Goal: Task Accomplishment & Management: Complete application form

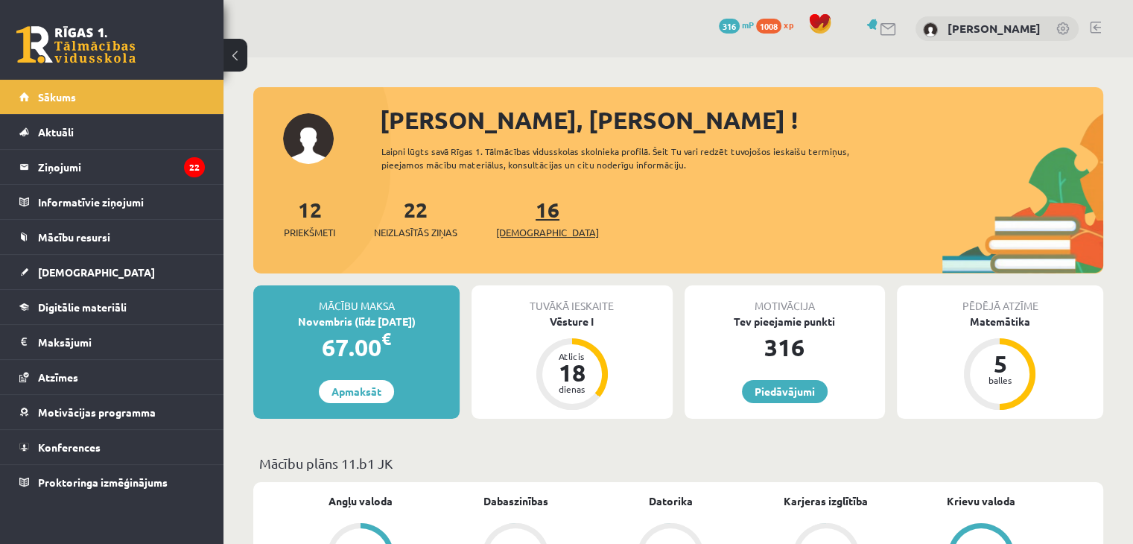
click at [527, 216] on link "16 Ieskaites" at bounding box center [547, 218] width 103 height 44
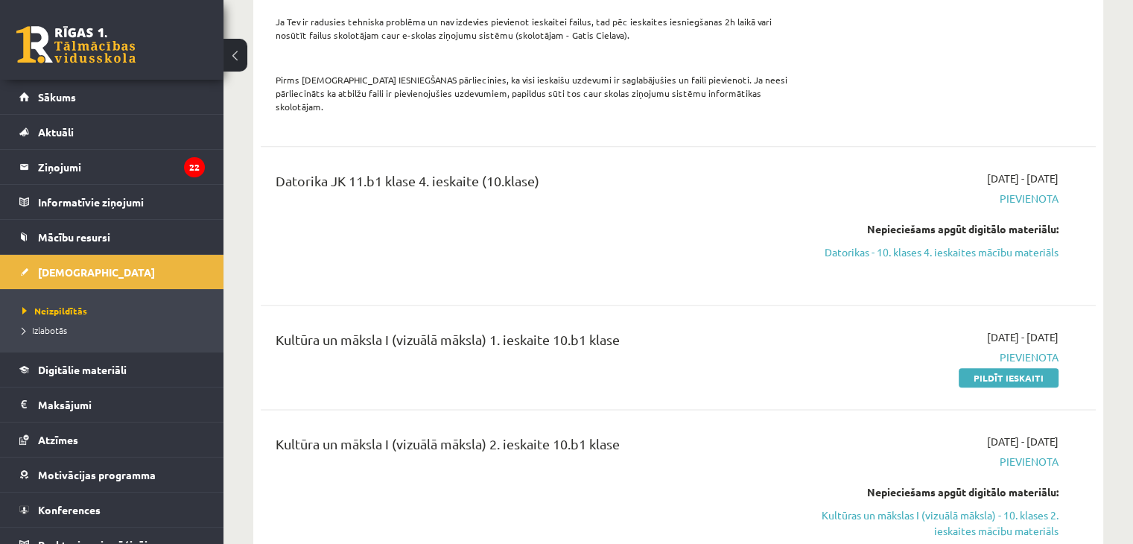
scroll to position [1788, 0]
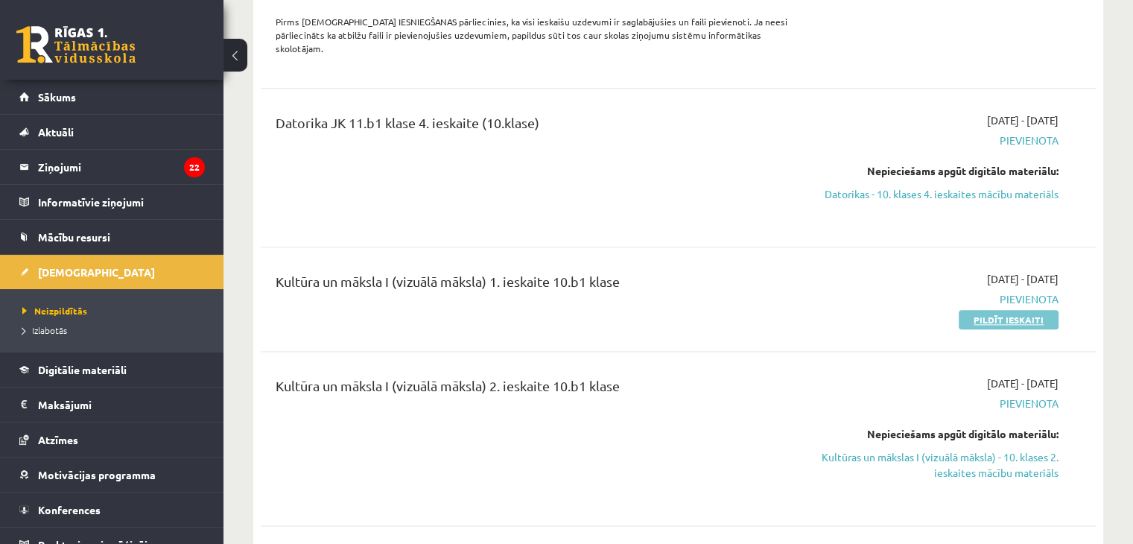
click at [995, 310] on link "Pildīt ieskaiti" at bounding box center [1009, 319] width 100 height 19
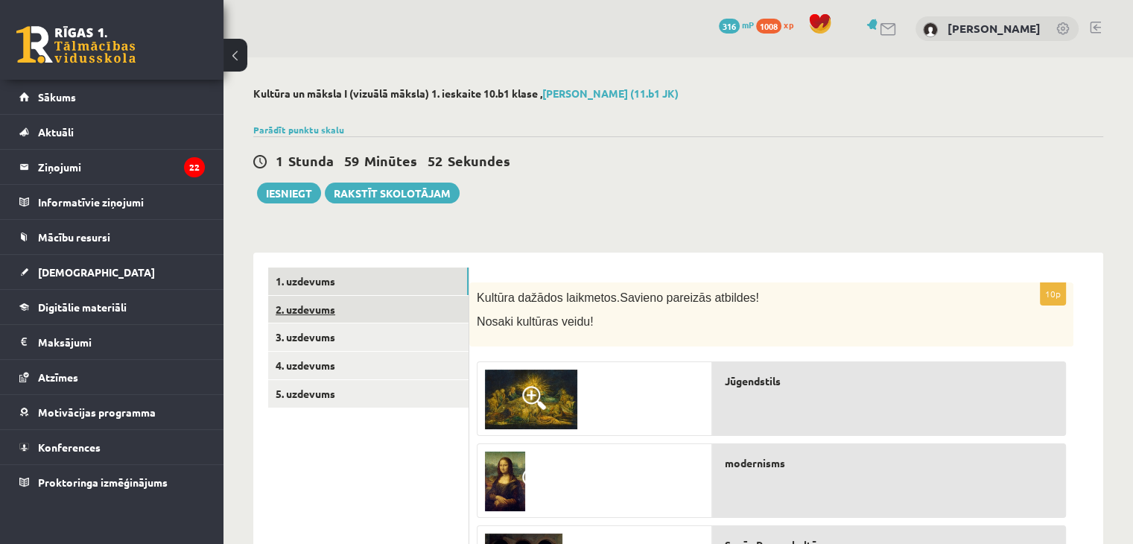
click at [361, 314] on link "2. uzdevums" at bounding box center [368, 310] width 200 height 28
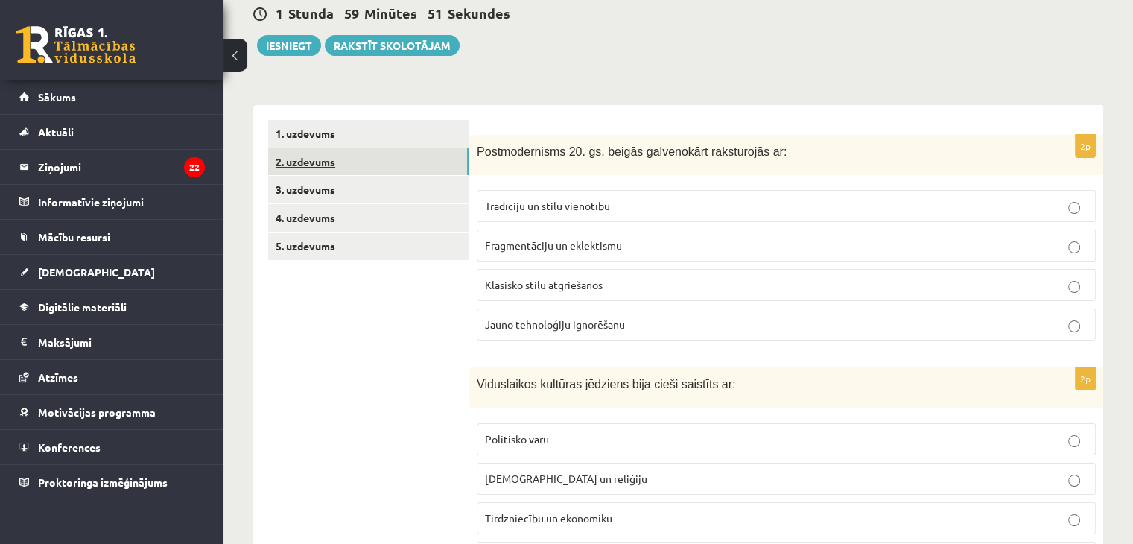
scroll to position [149, 0]
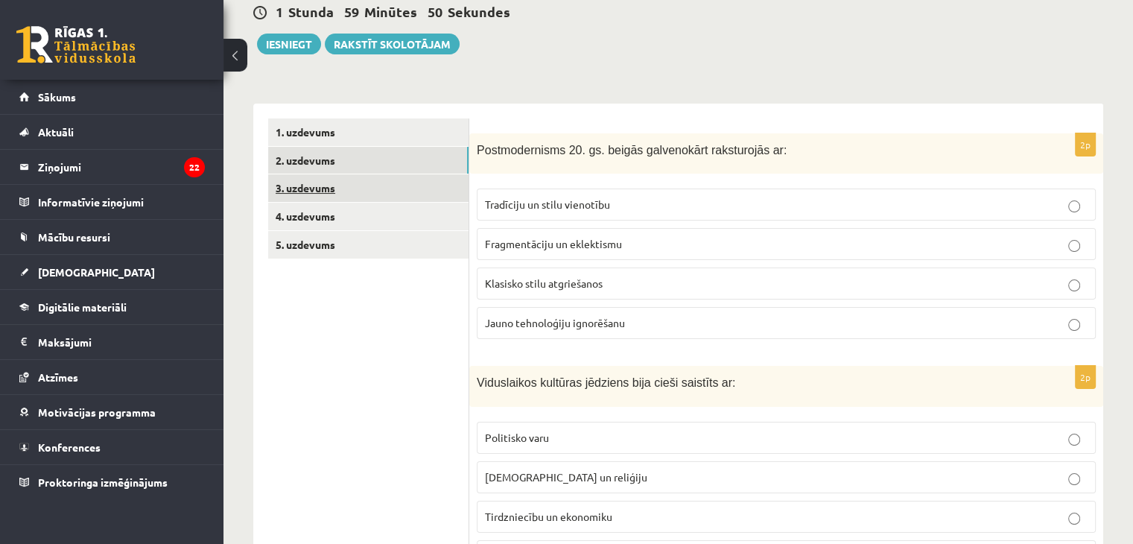
click at [369, 196] on link "3. uzdevums" at bounding box center [368, 188] width 200 height 28
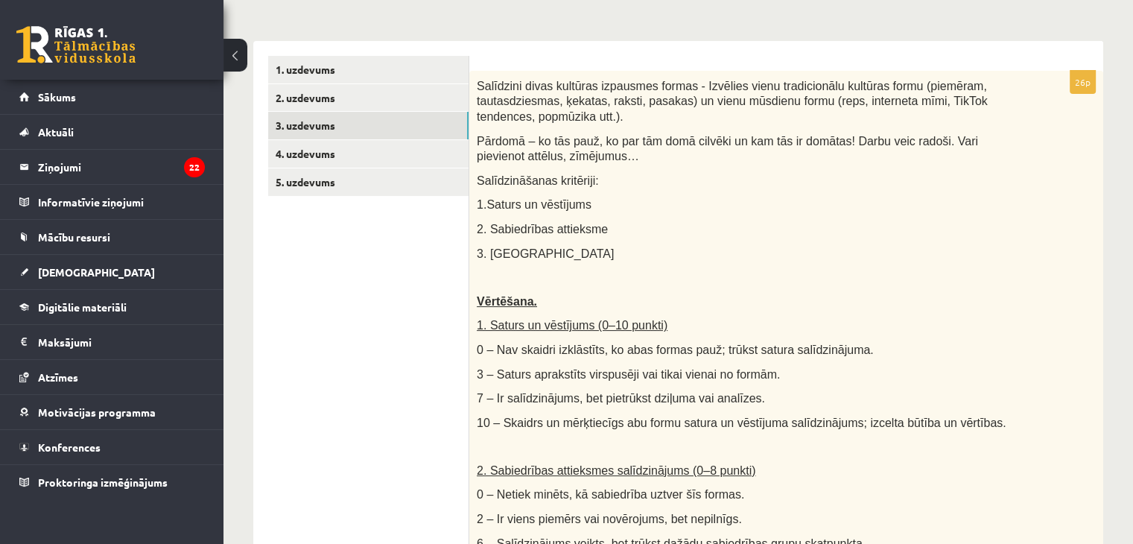
scroll to position [139, 0]
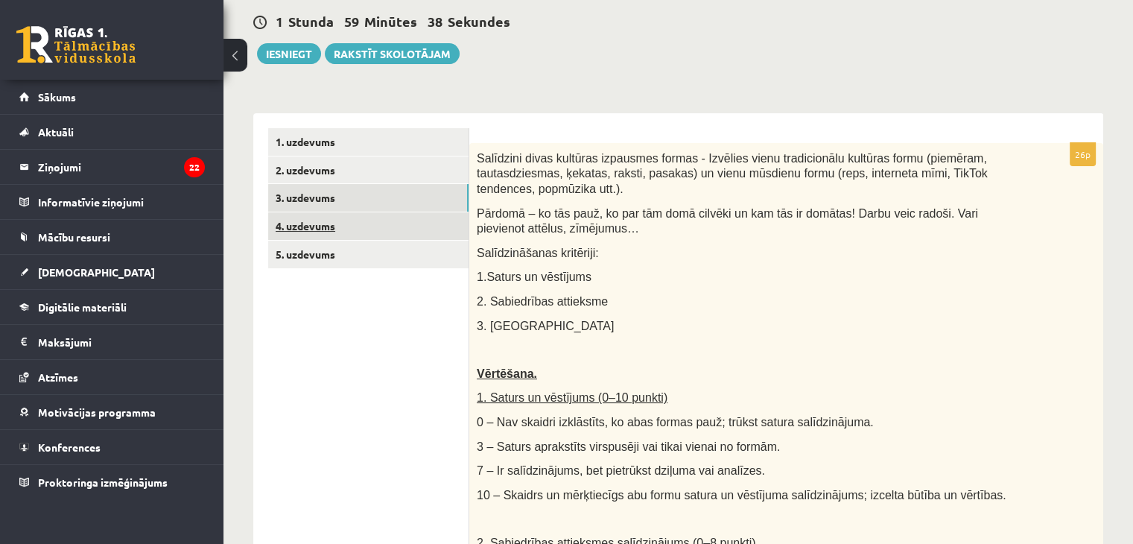
click at [335, 224] on link "4. uzdevums" at bounding box center [368, 226] width 200 height 28
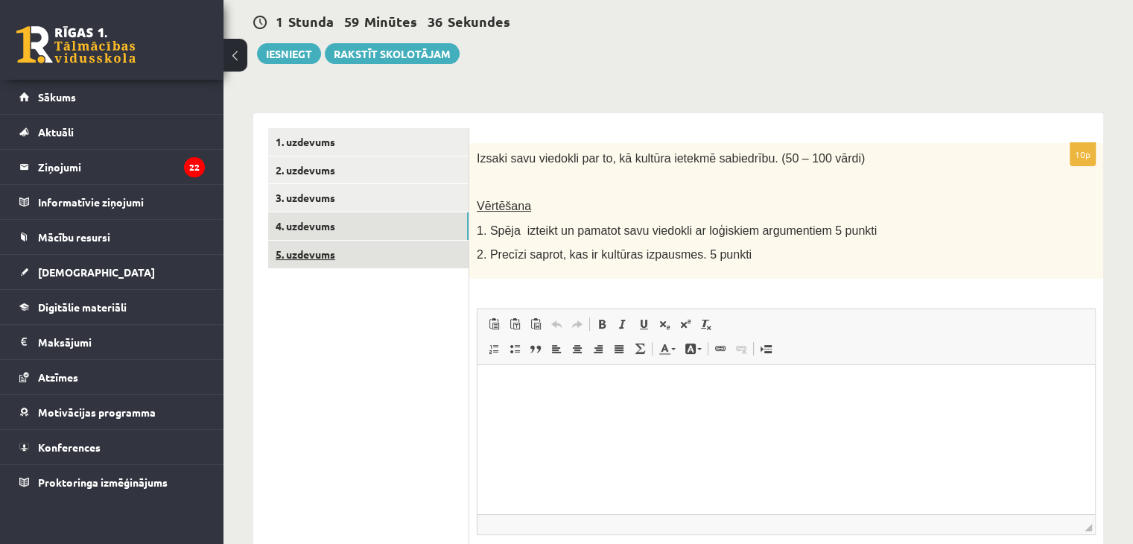
scroll to position [0, 0]
click at [340, 253] on link "5. uzdevums" at bounding box center [368, 255] width 200 height 28
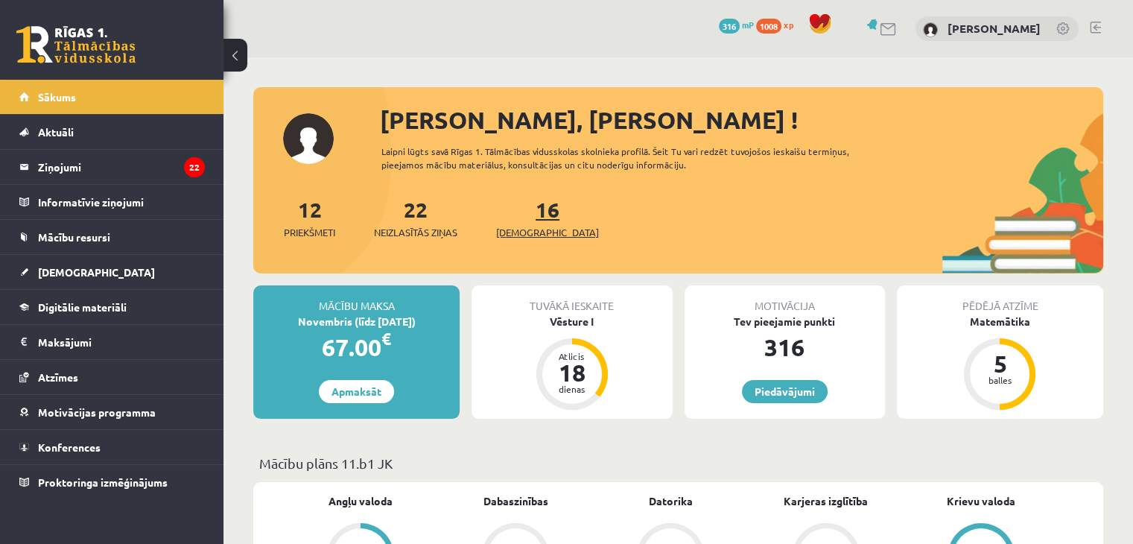
click at [523, 216] on link "16 Ieskaites" at bounding box center [547, 218] width 103 height 44
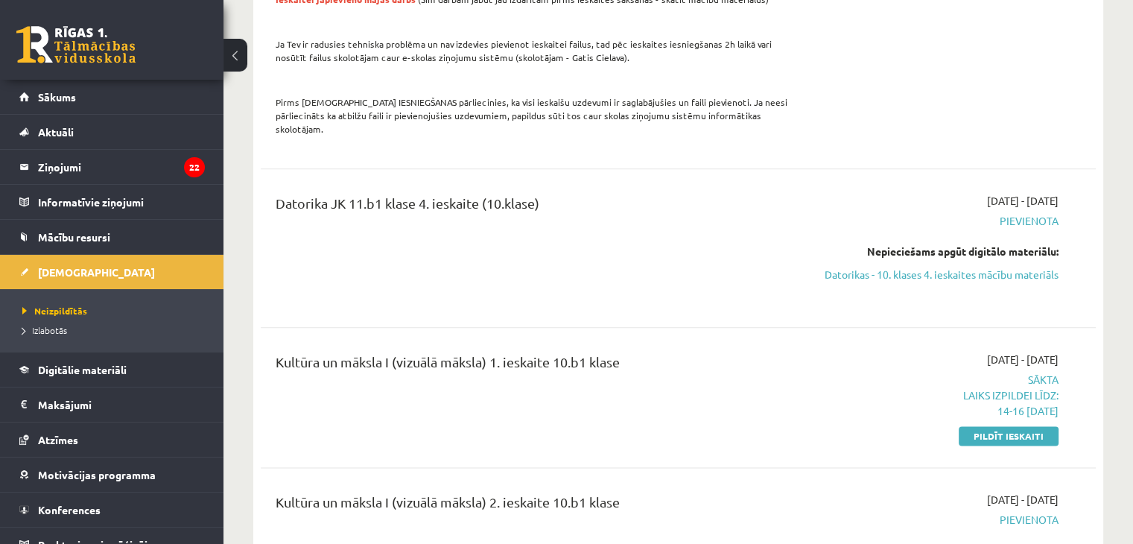
scroll to position [1788, 0]
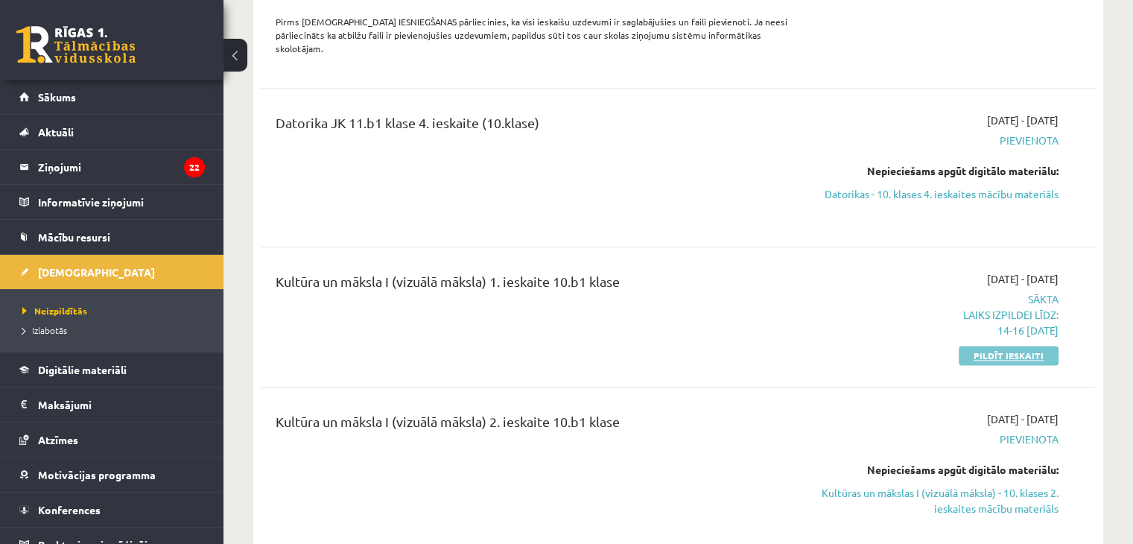
click at [1022, 346] on link "Pildīt ieskaiti" at bounding box center [1009, 355] width 100 height 19
